Goal: Information Seeking & Learning: Learn about a topic

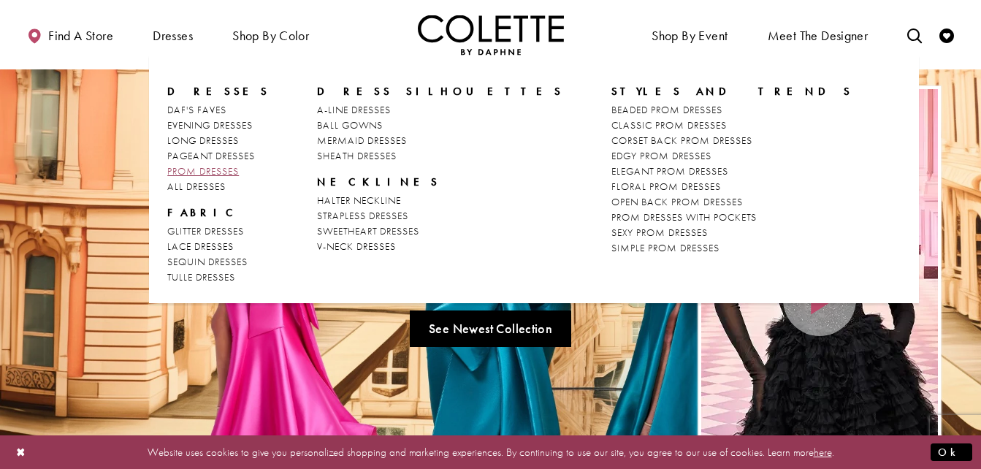
click at [237, 172] on span "PROM DRESSES" at bounding box center [203, 170] width 72 height 13
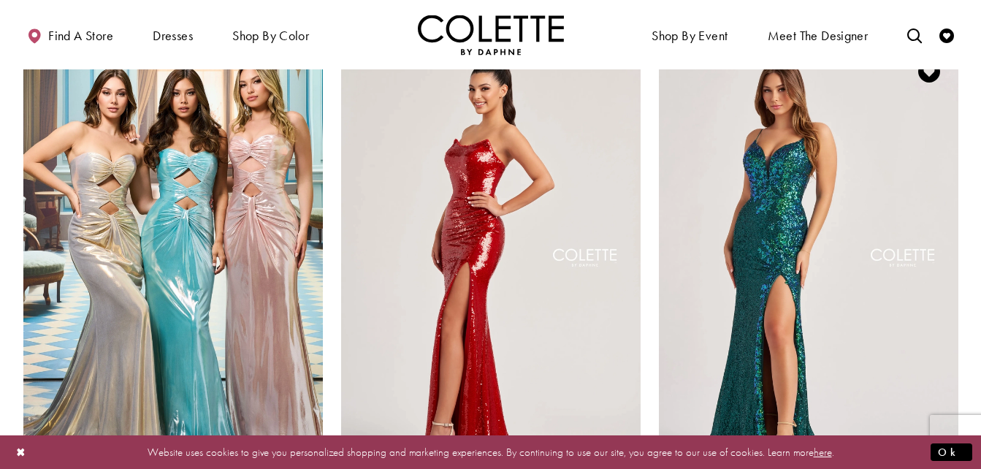
scroll to position [2629, 0]
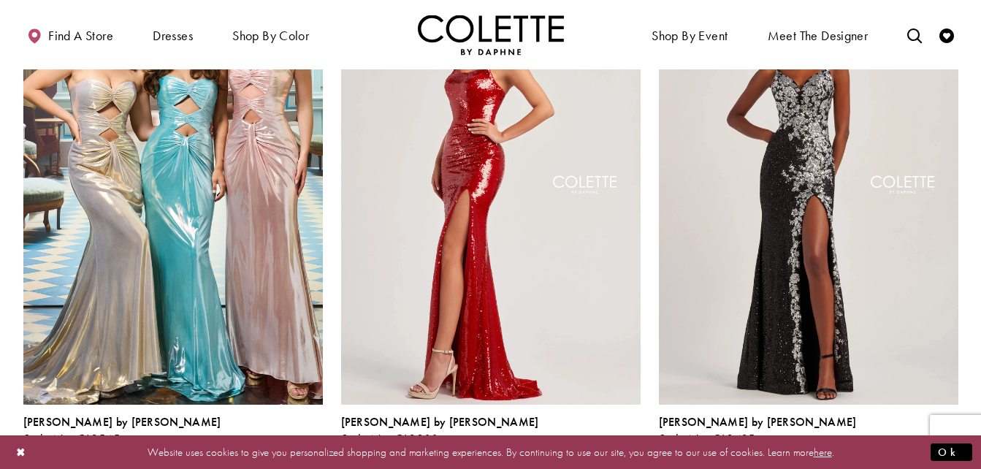
click at [945, 446] on span "Product List" at bounding box center [950, 455] width 18 height 18
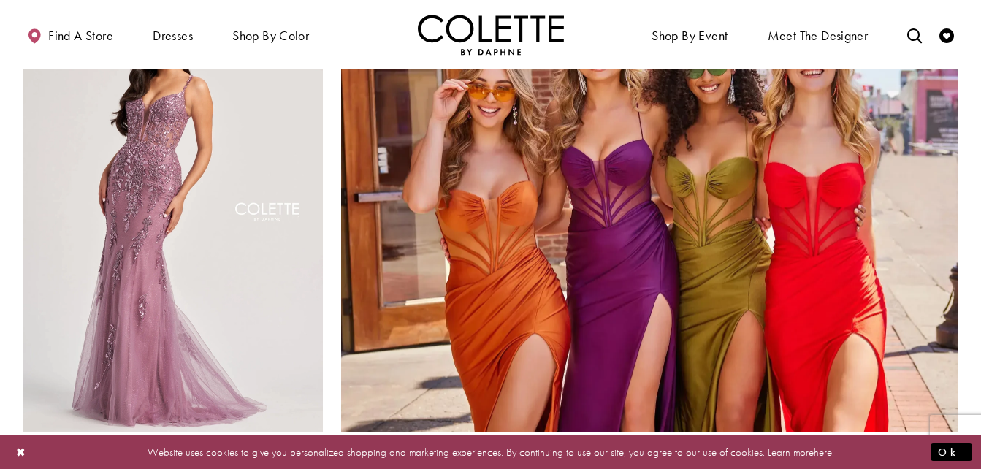
scroll to position [3359, 0]
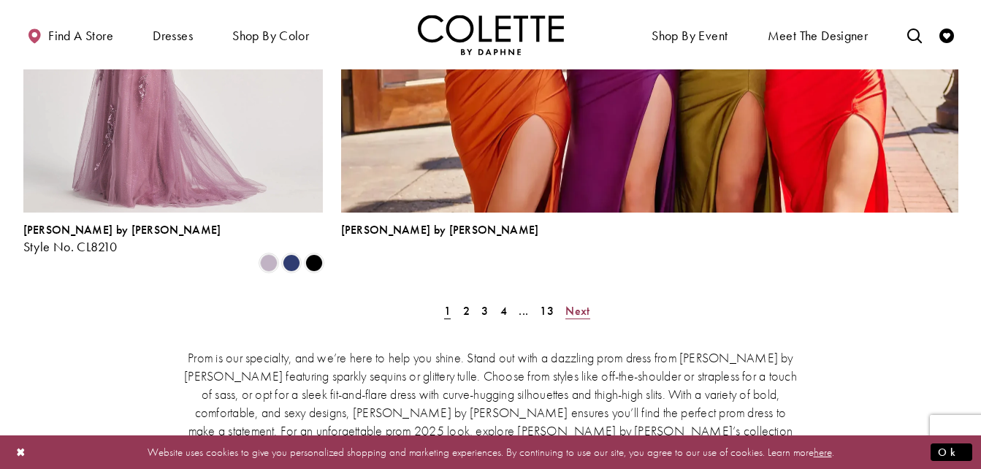
click at [586, 303] on span "Next" at bounding box center [577, 310] width 24 height 15
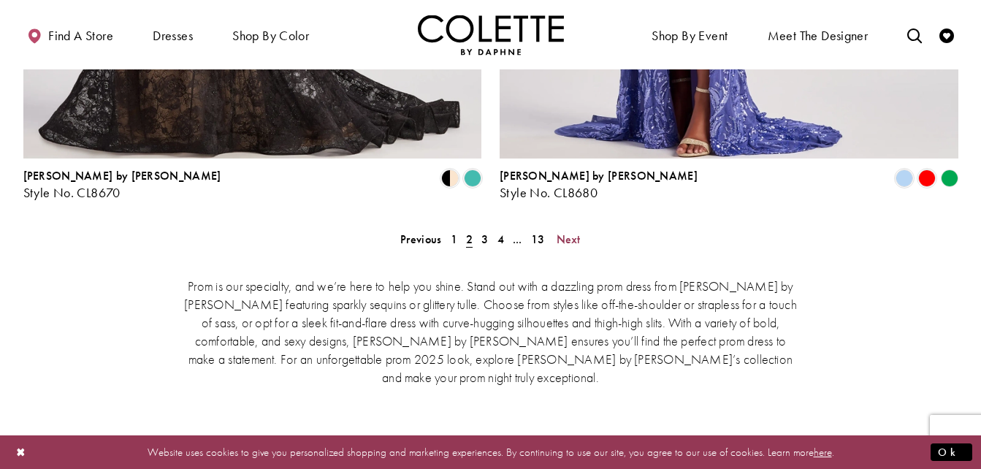
scroll to position [3149, 0]
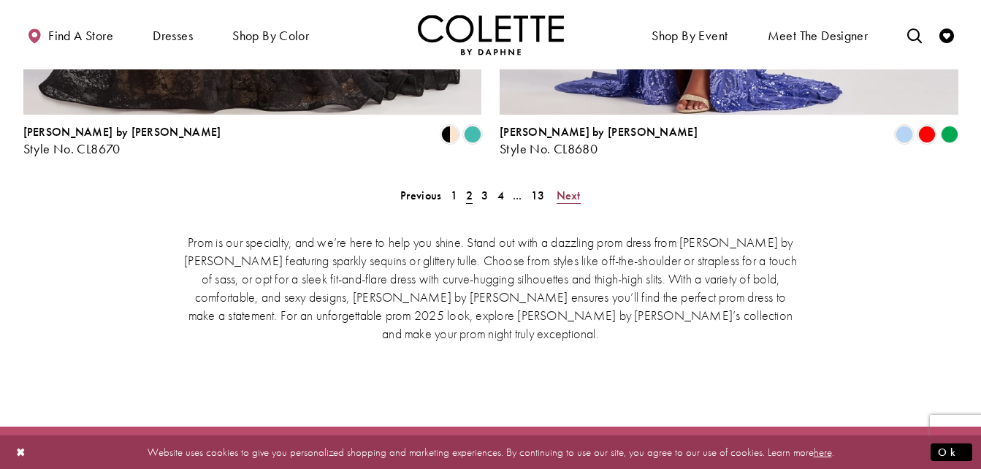
click at [559, 188] on span "Next" at bounding box center [568, 195] width 24 height 15
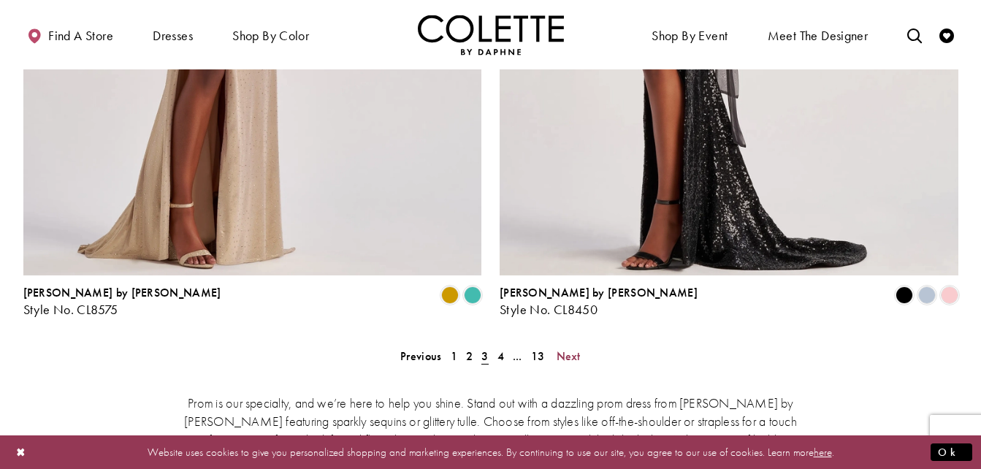
scroll to position [3003, 0]
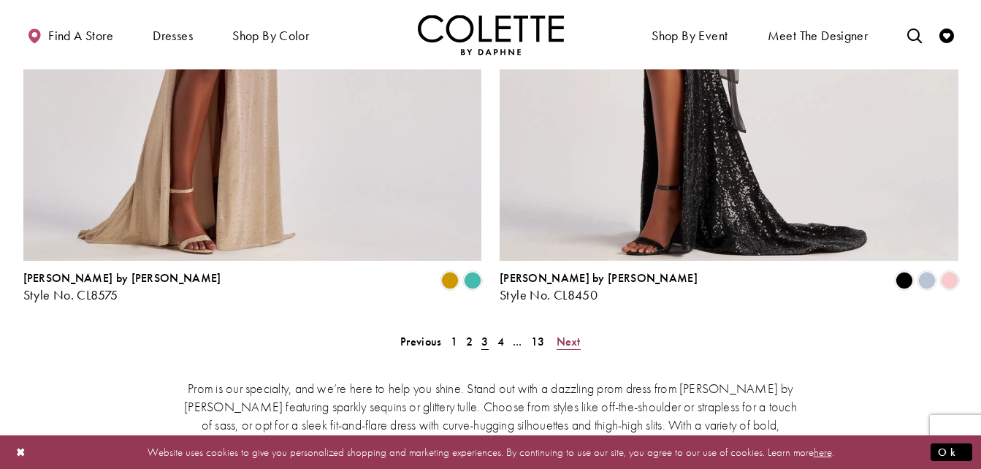
click at [569, 334] on span "Next" at bounding box center [568, 341] width 24 height 15
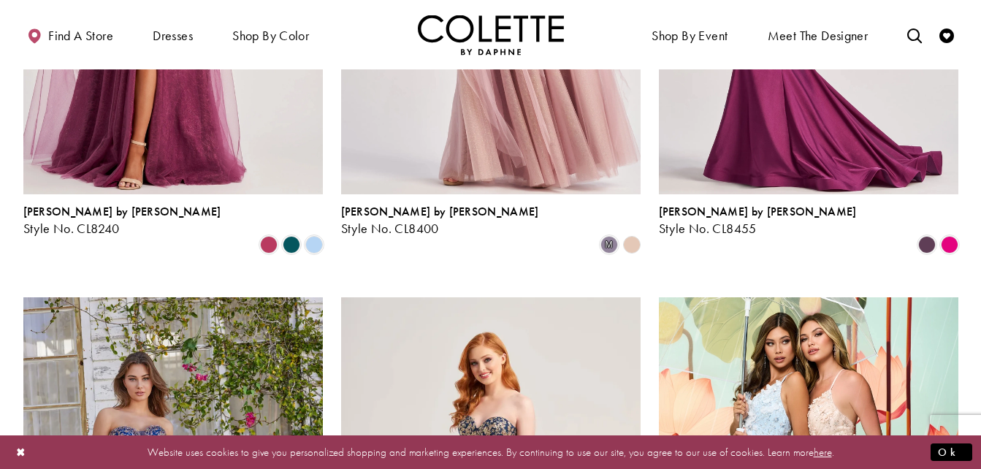
scroll to position [1543, 0]
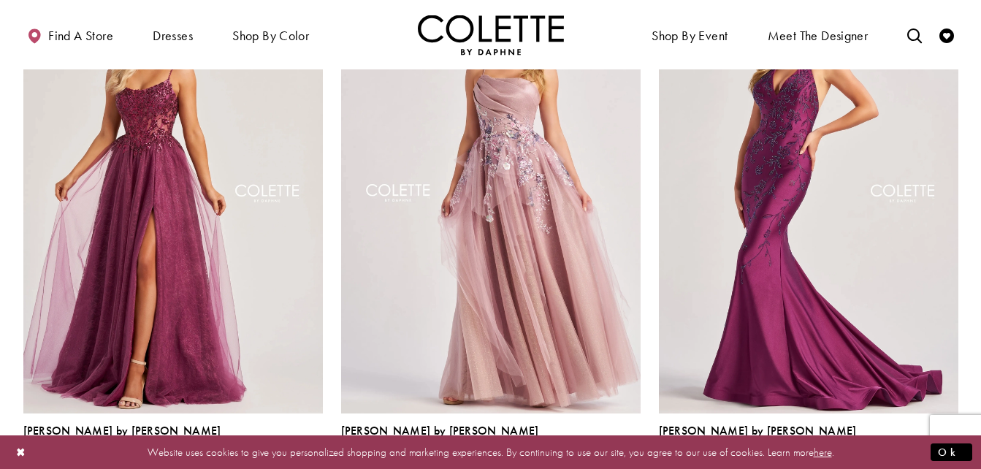
click at [610, 455] on span "m" at bounding box center [609, 464] width 18 height 18
click at [627, 453] on polygon "Product List" at bounding box center [631, 464] width 23 height 23
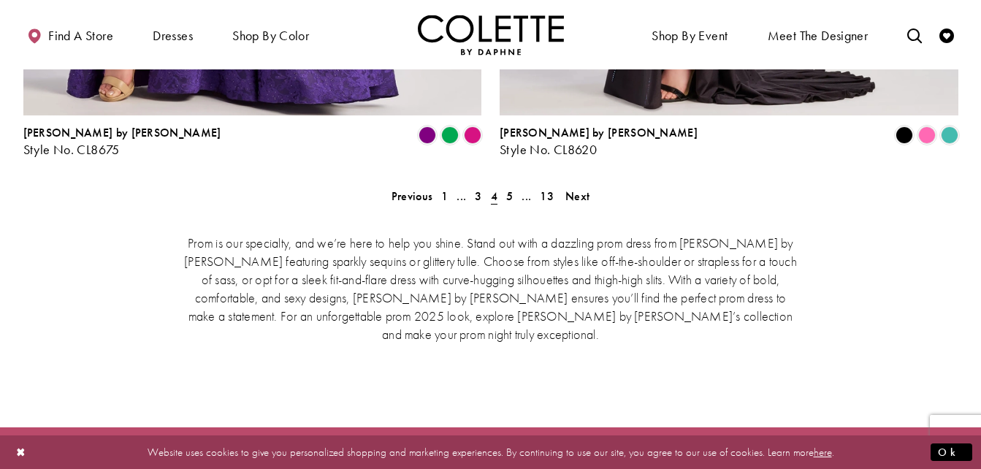
scroll to position [3149, 0]
click at [576, 188] on span "Next" at bounding box center [577, 195] width 24 height 15
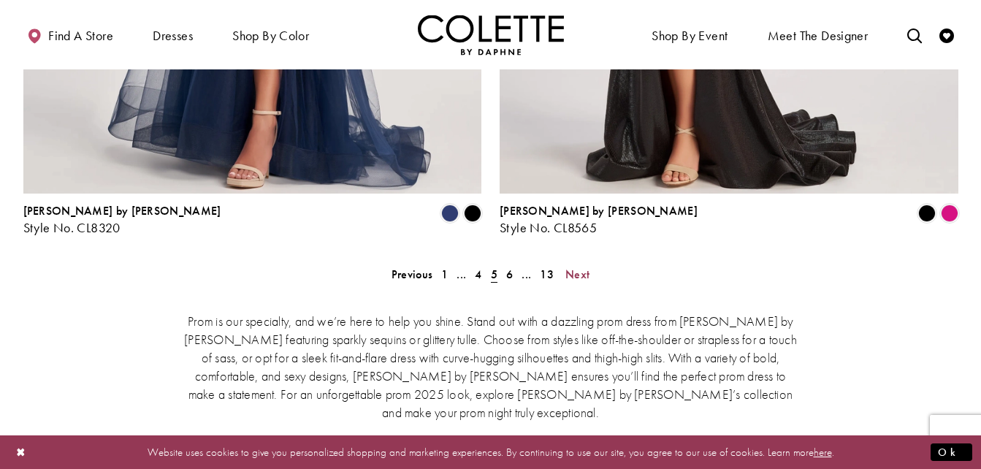
scroll to position [3076, 0]
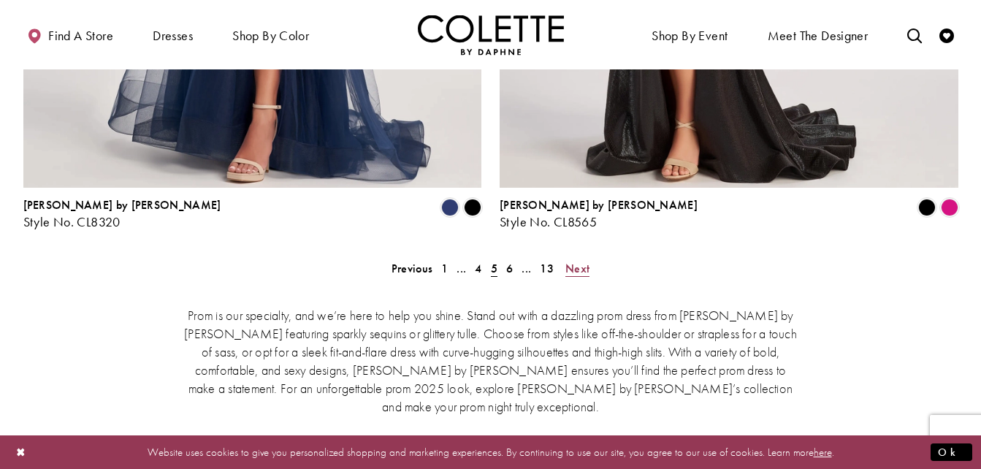
click at [572, 261] on span "Next" at bounding box center [577, 268] width 24 height 15
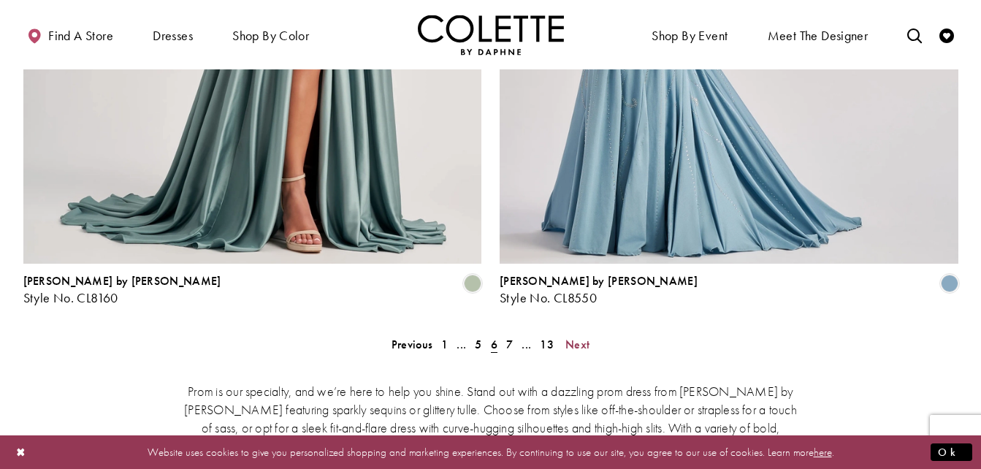
scroll to position [3003, 0]
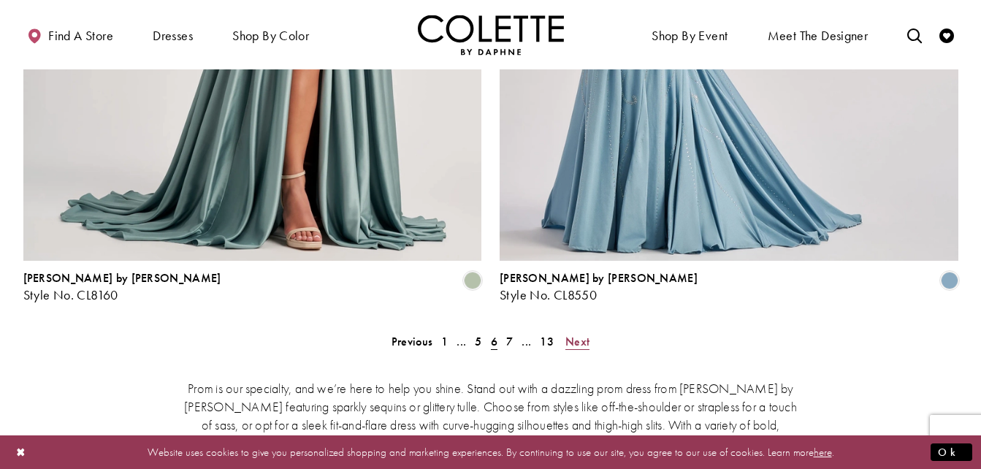
click at [583, 334] on span "Next" at bounding box center [577, 341] width 24 height 15
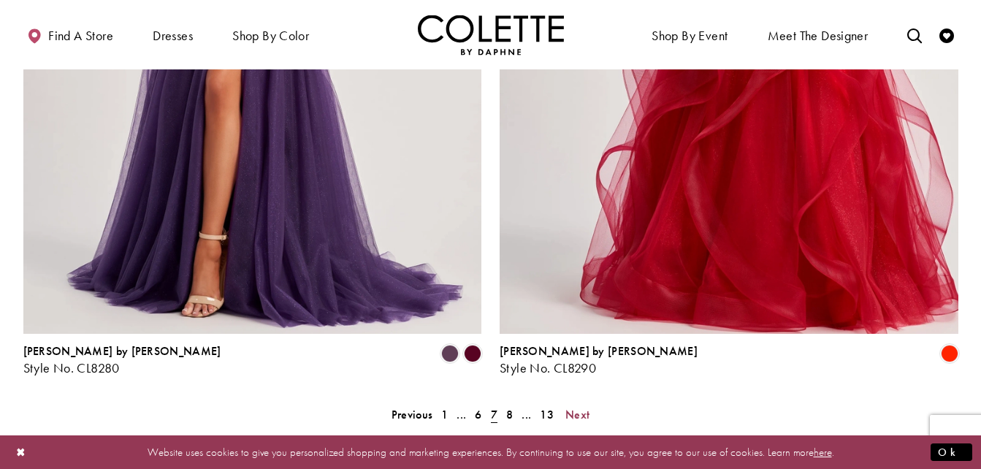
scroll to position [3149, 0]
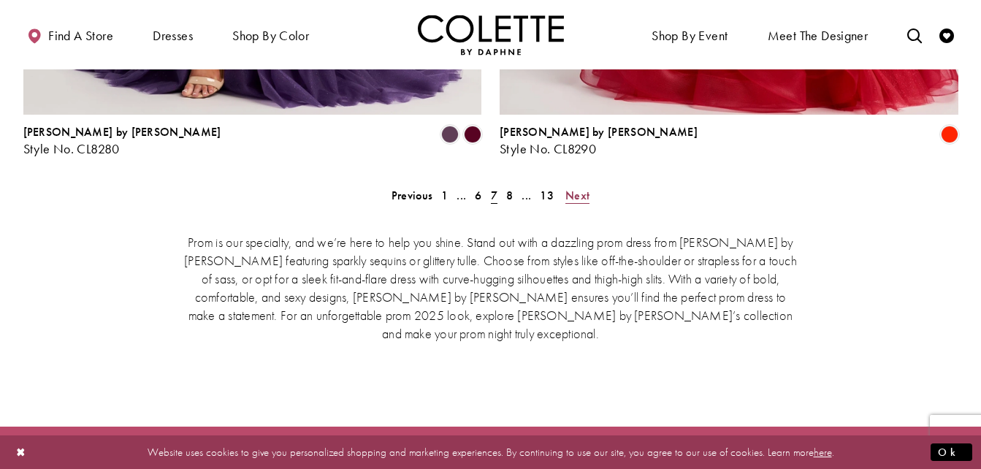
click at [585, 188] on span "Next" at bounding box center [577, 195] width 24 height 15
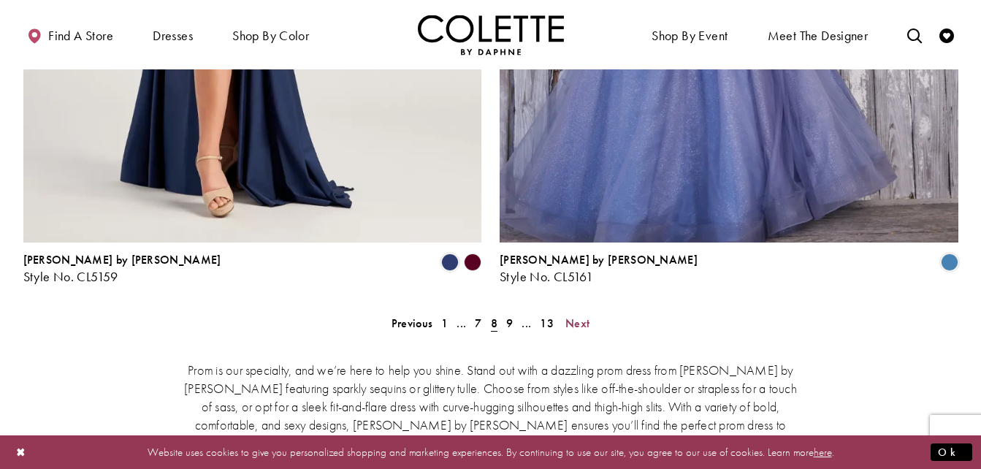
scroll to position [3149, 0]
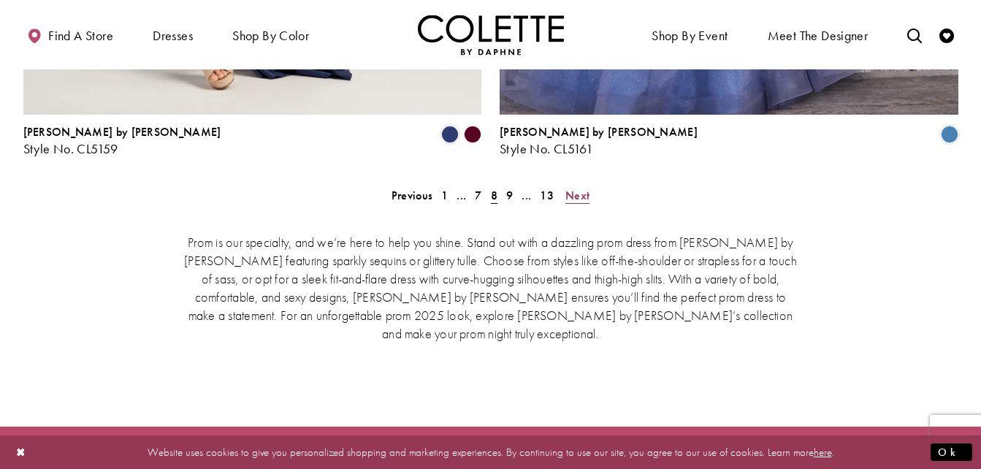
click at [576, 188] on span "Next" at bounding box center [577, 195] width 24 height 15
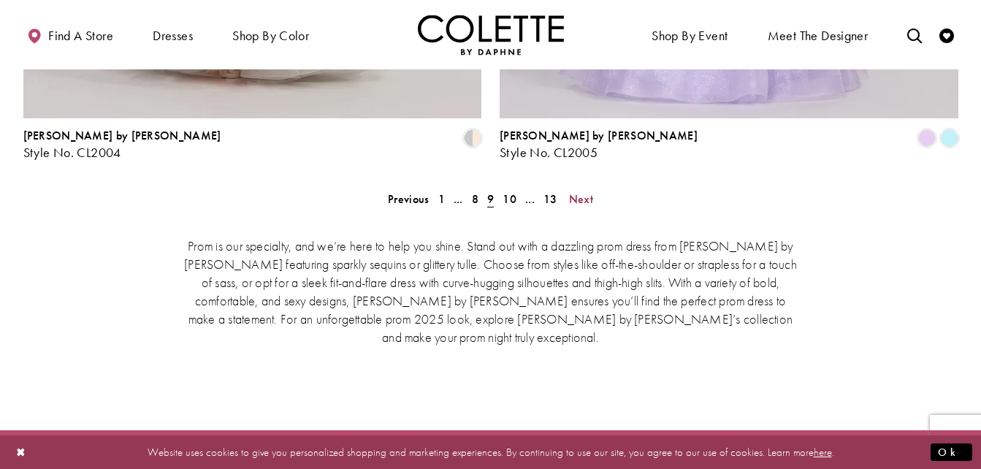
scroll to position [3149, 0]
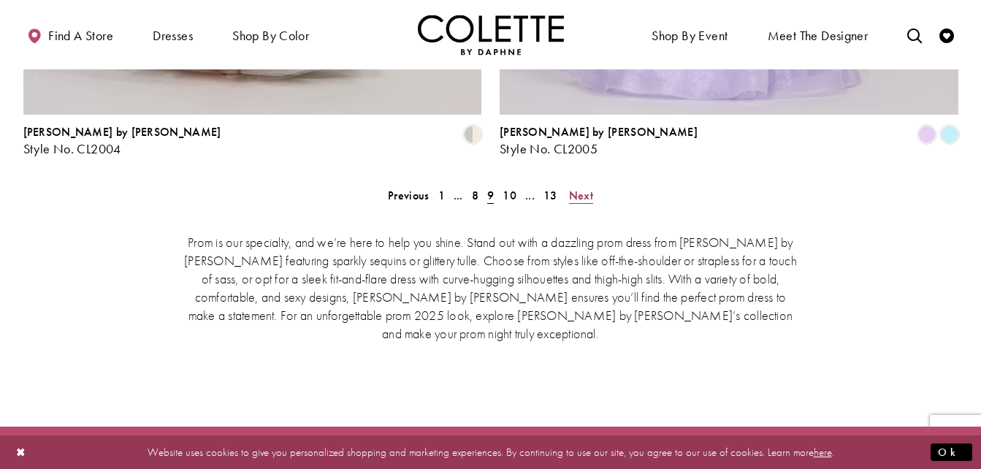
click at [580, 188] on span "Next" at bounding box center [581, 195] width 24 height 15
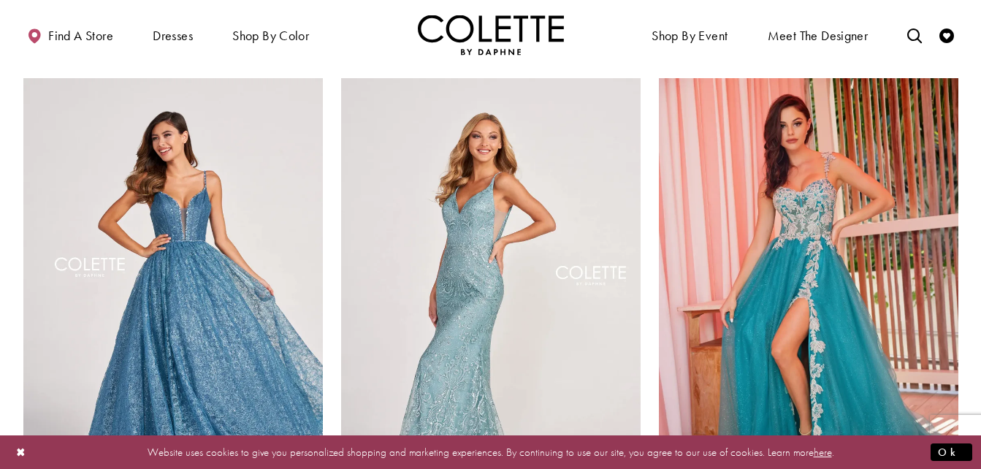
scroll to position [2054, 0]
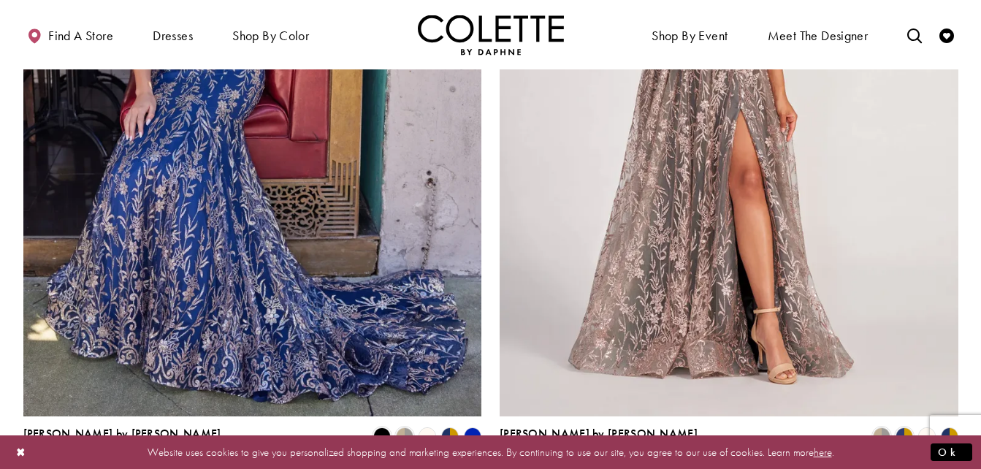
scroll to position [2857, 0]
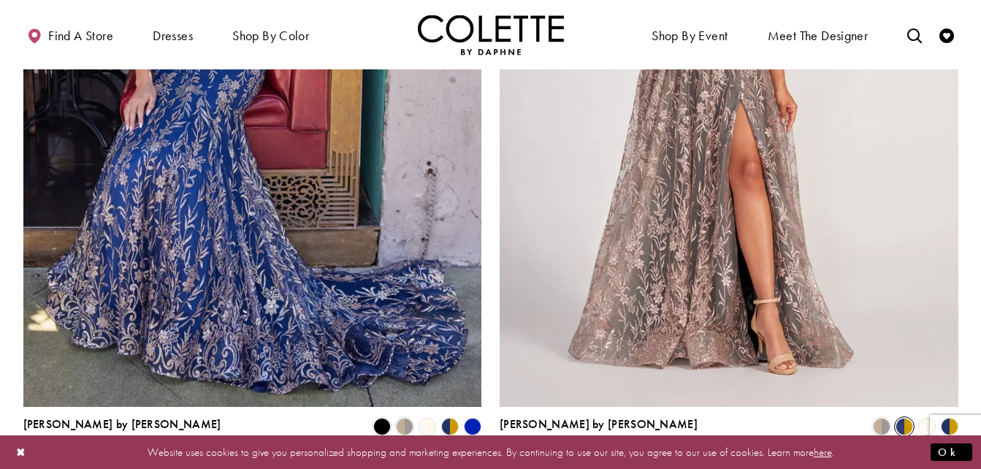
click at [903, 418] on span "Product List" at bounding box center [904, 427] width 18 height 18
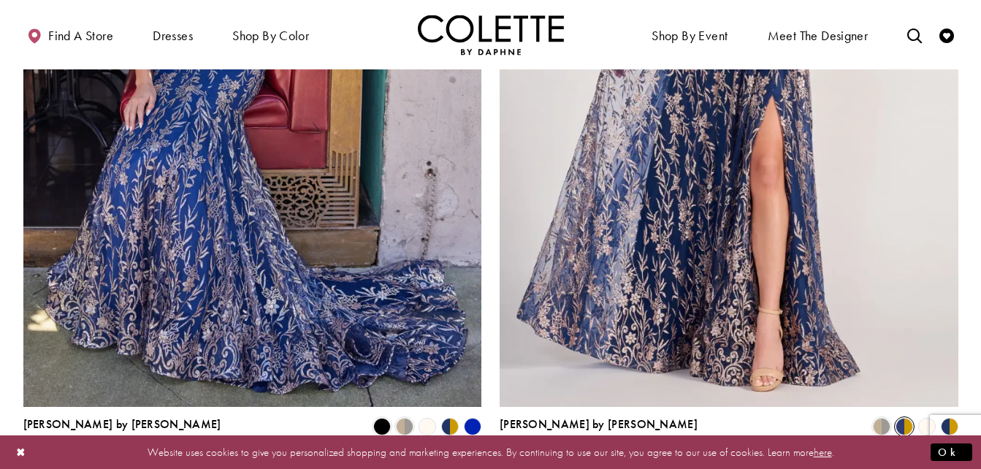
click at [930, 415] on polygon "Product List" at bounding box center [926, 426] width 23 height 23
click at [949, 415] on polygon "Product List" at bounding box center [944, 426] width 12 height 23
click at [877, 418] on span "Product List" at bounding box center [882, 427] width 18 height 18
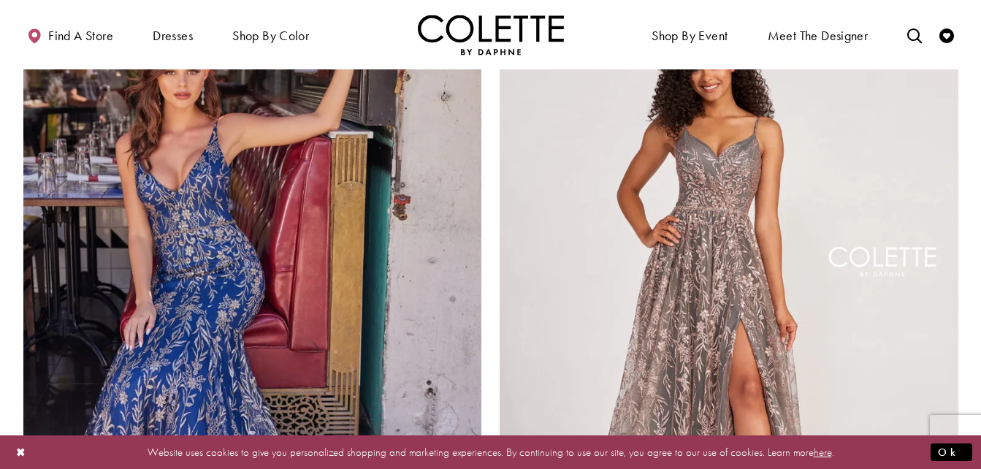
scroll to position [2930, 0]
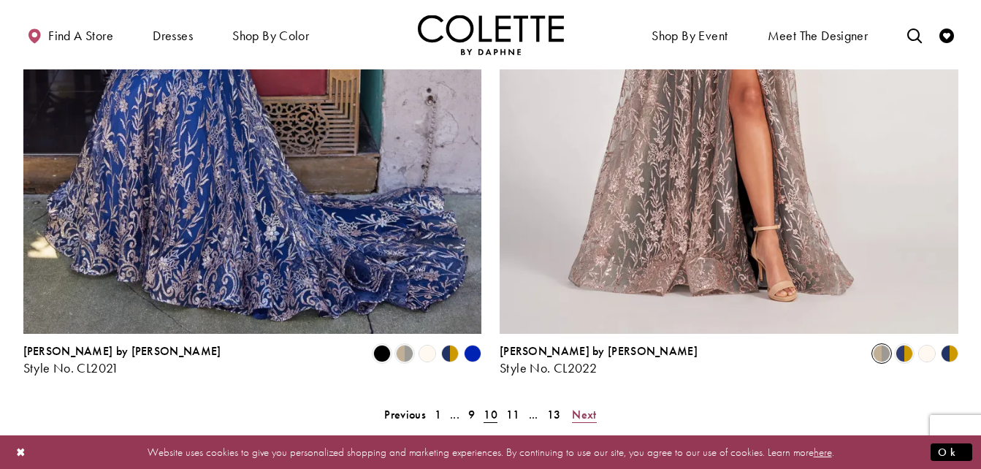
click at [589, 407] on span "Next" at bounding box center [584, 414] width 24 height 15
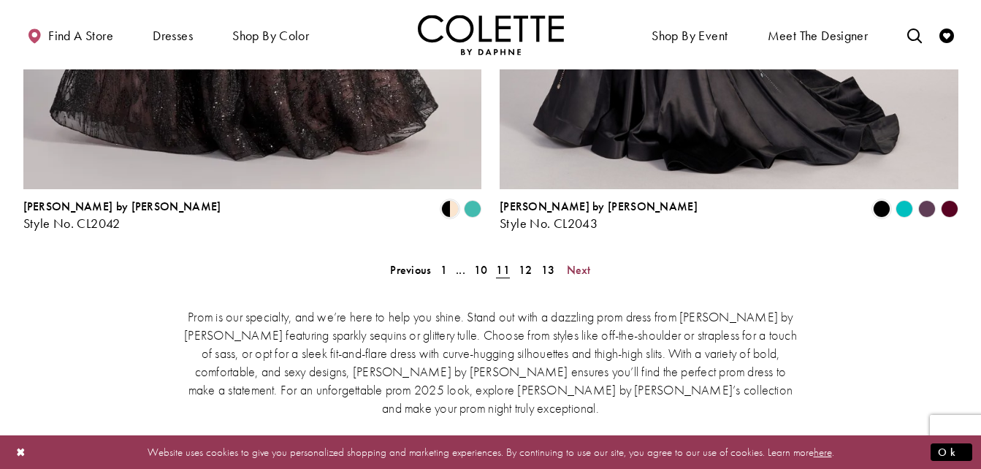
scroll to position [3076, 0]
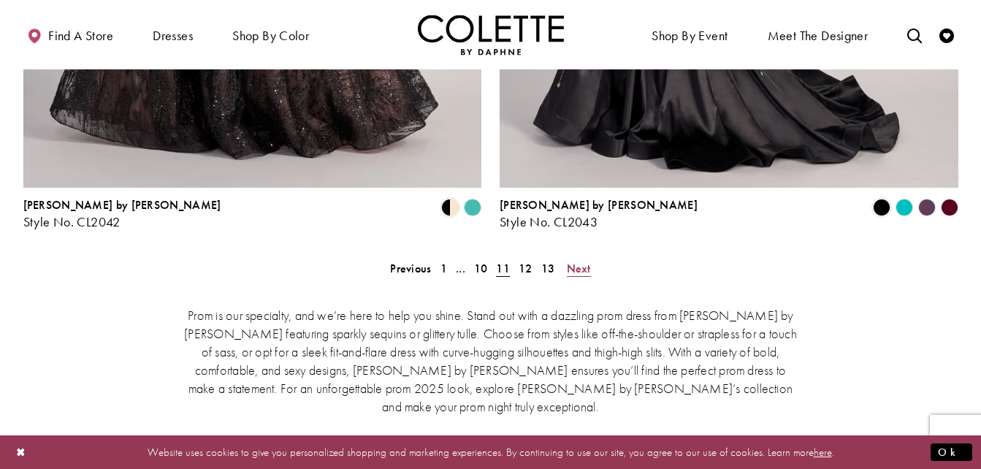
click at [586, 261] on span "Next" at bounding box center [579, 268] width 24 height 15
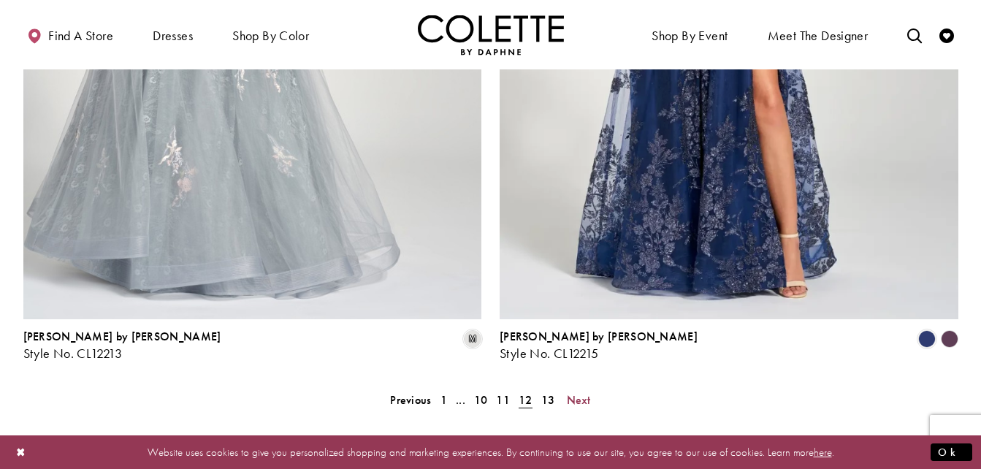
scroll to position [3003, 0]
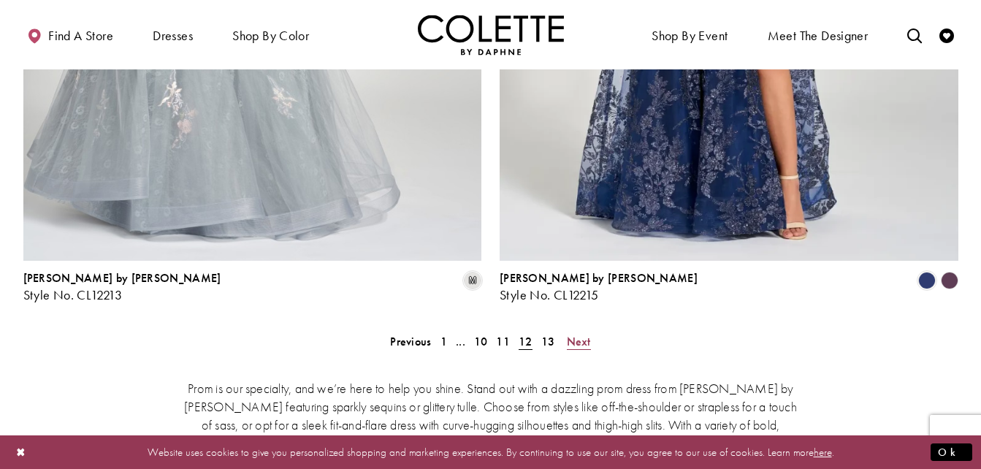
click at [566, 331] on link "Next" at bounding box center [578, 341] width 33 height 21
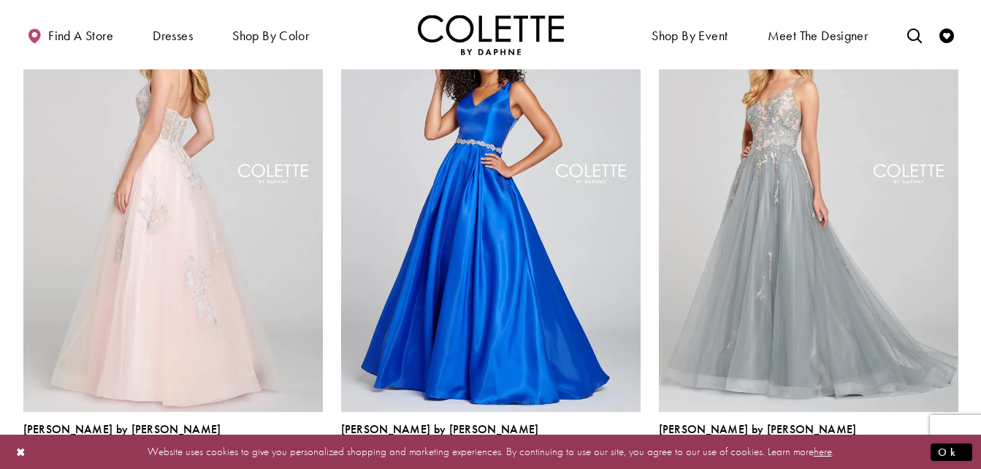
scroll to position [1543, 0]
